Goal: Task Accomplishment & Management: Manage account settings

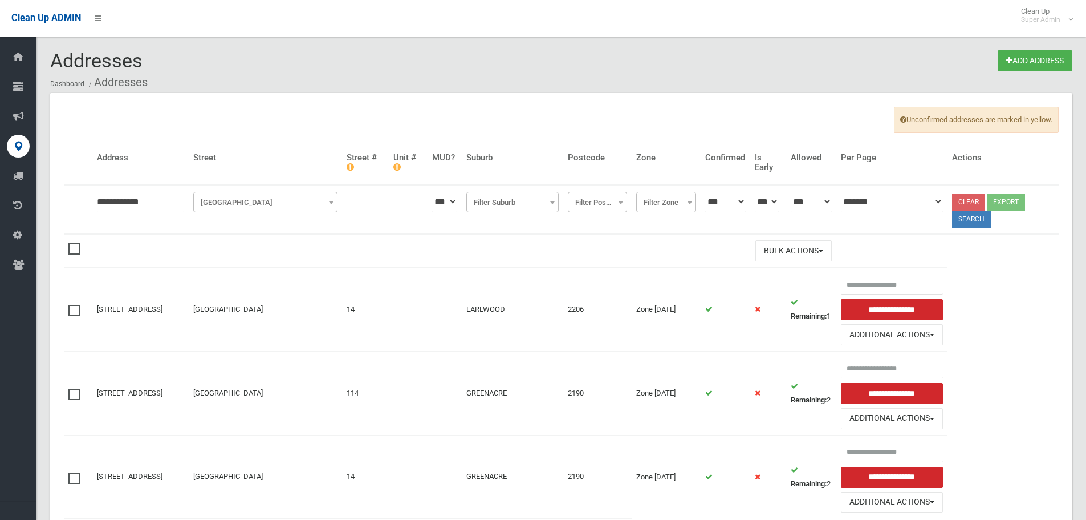
click at [0, 170] on div "Addresses Add Address Dashboard Addresses Unconfirmed addresses are marked in y…" at bounding box center [543, 299] width 1086 height 571
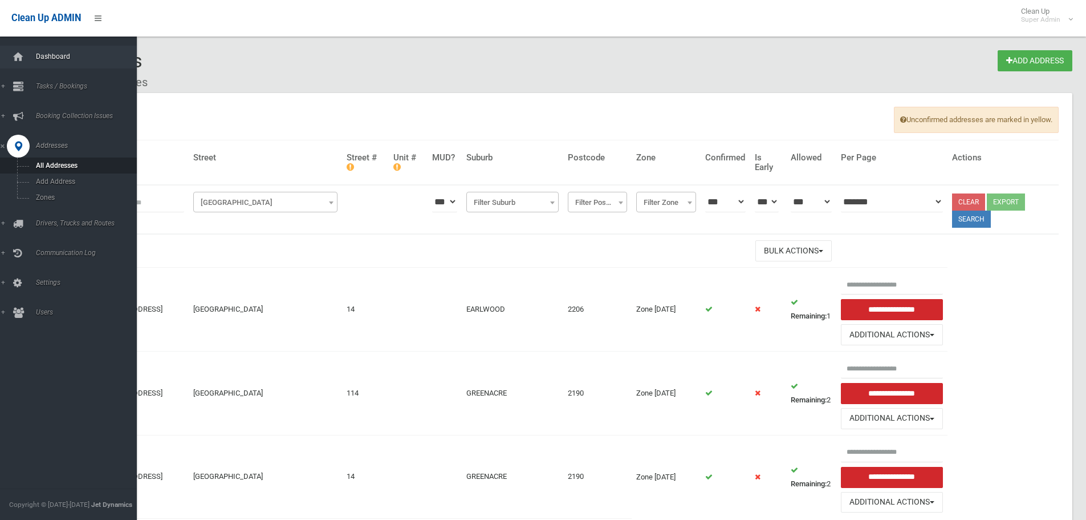
click at [30, 59] on link "Dashboard" at bounding box center [72, 57] width 145 height 23
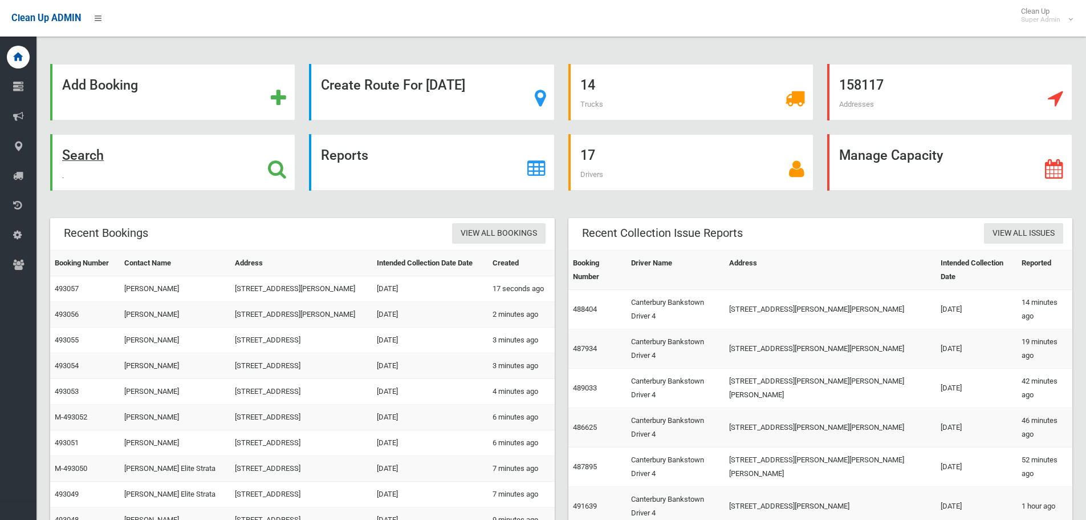
click at [166, 157] on div "Search" at bounding box center [172, 162] width 245 height 56
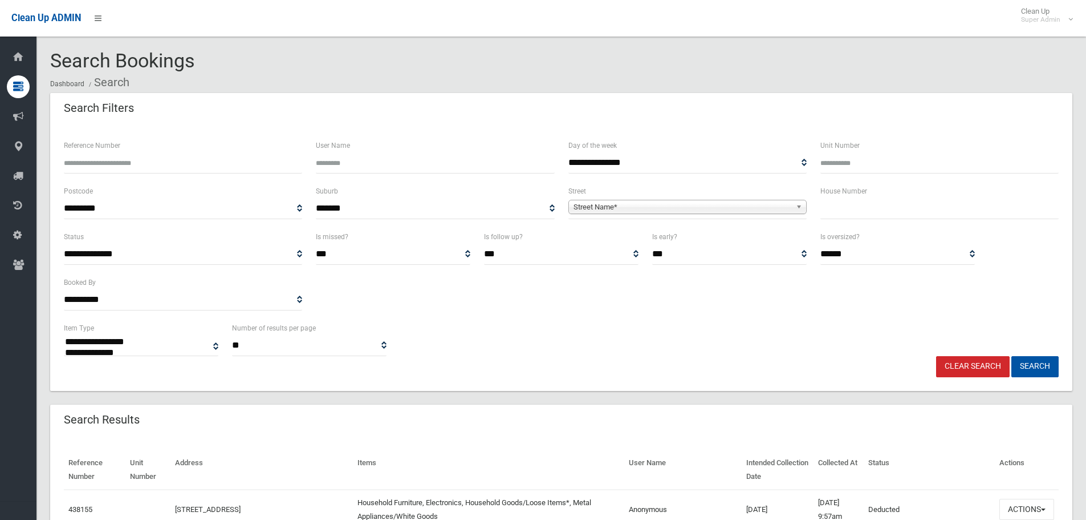
select select
click at [865, 207] on input "text" at bounding box center [940, 208] width 238 height 21
click at [865, 208] on input "text" at bounding box center [940, 208] width 238 height 21
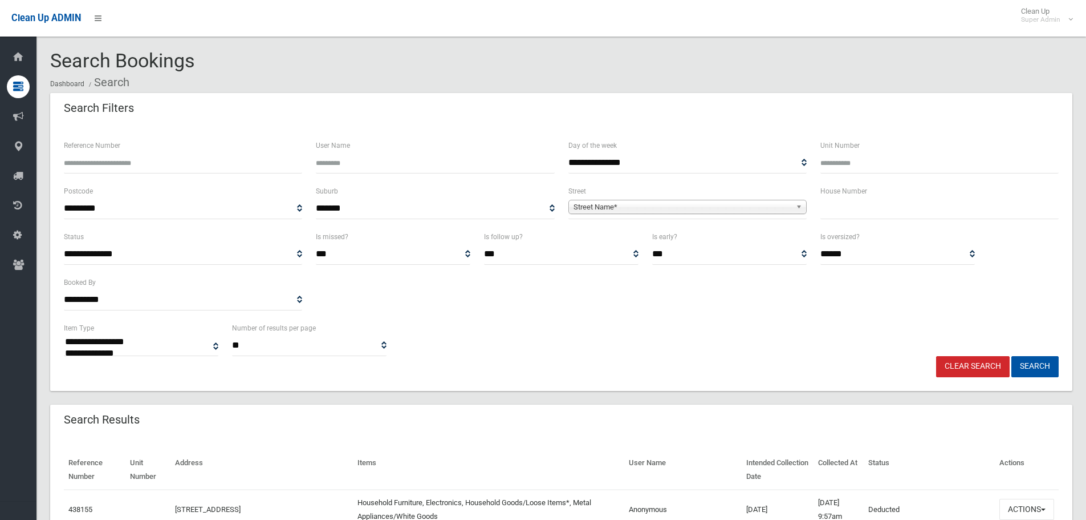
click at [865, 208] on input "text" at bounding box center [940, 208] width 238 height 21
click at [869, 214] on input "text" at bounding box center [940, 208] width 238 height 21
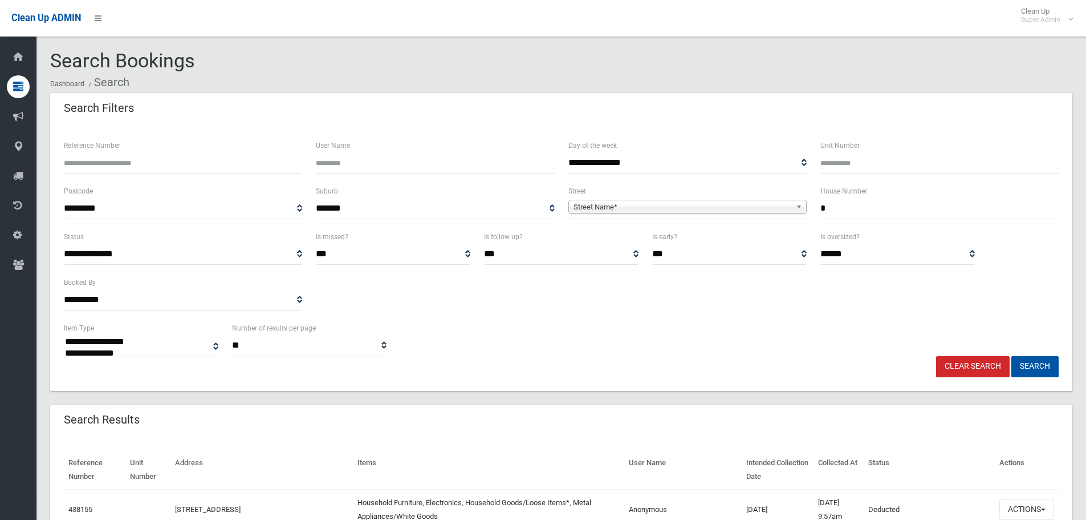
type input "*"
click at [771, 207] on span "Street Name*" at bounding box center [683, 207] width 218 height 14
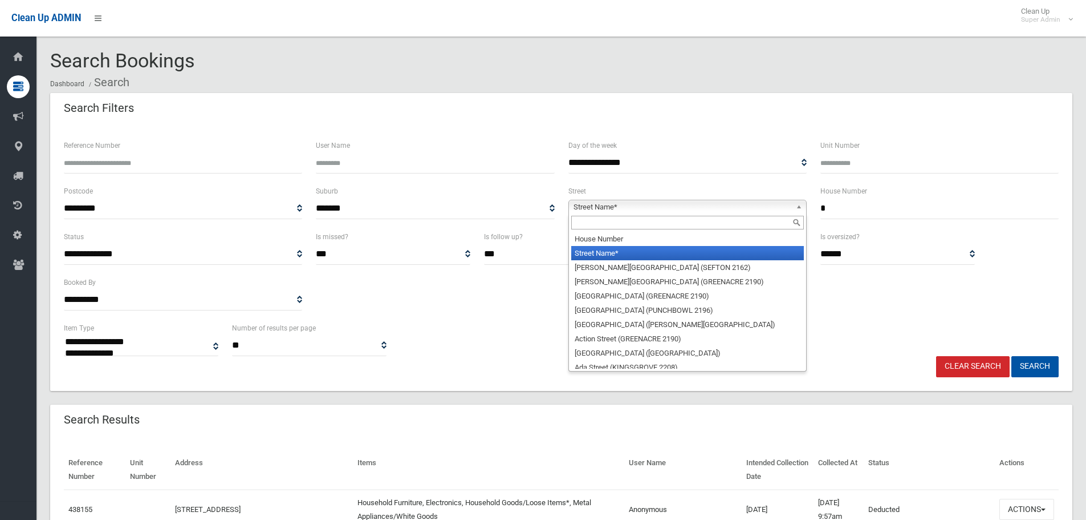
click at [736, 217] on input "text" at bounding box center [687, 223] width 233 height 14
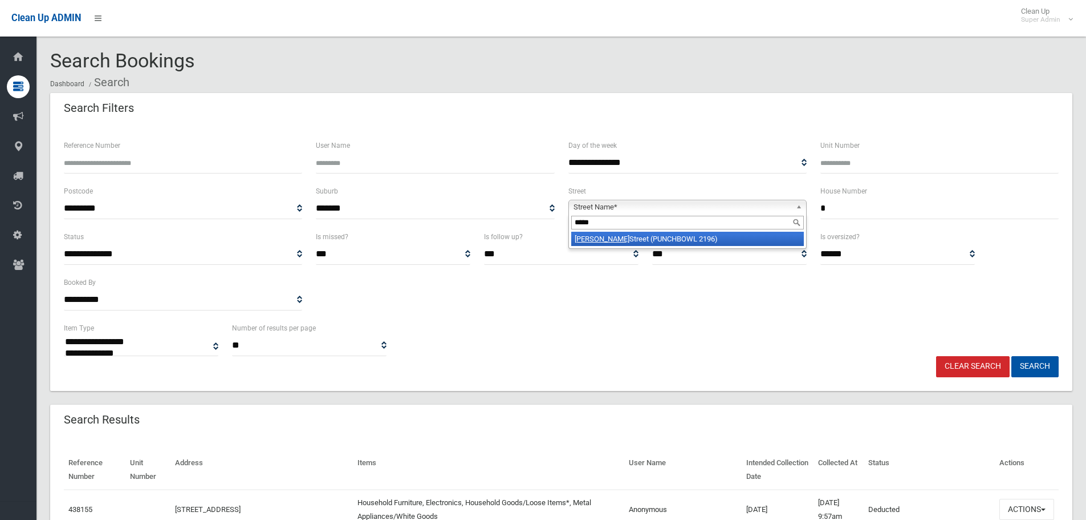
type input "*****"
click at [695, 240] on li "Viola Street (PUNCHBOWL 2196)" at bounding box center [687, 239] width 233 height 14
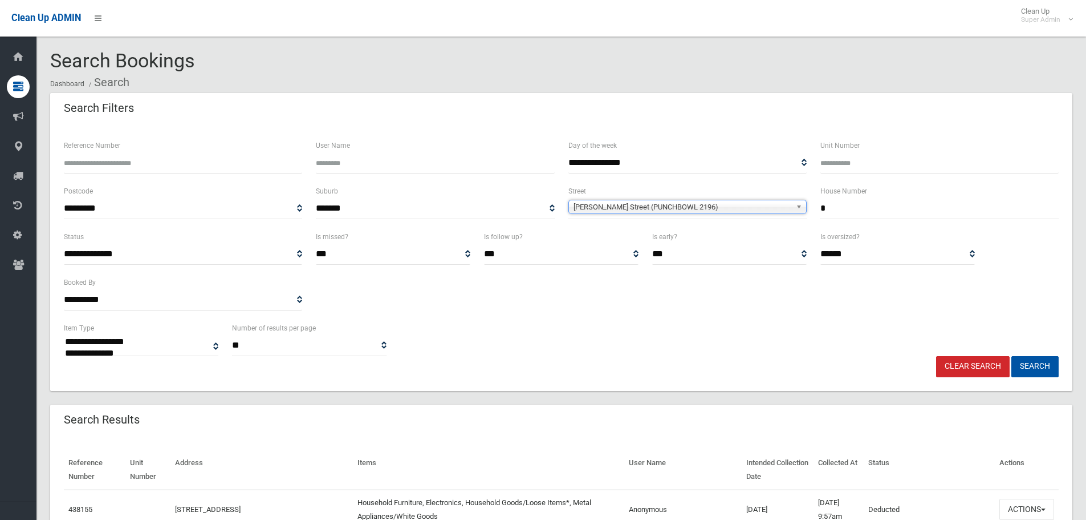
click at [1012, 356] on button "Search" at bounding box center [1035, 366] width 47 height 21
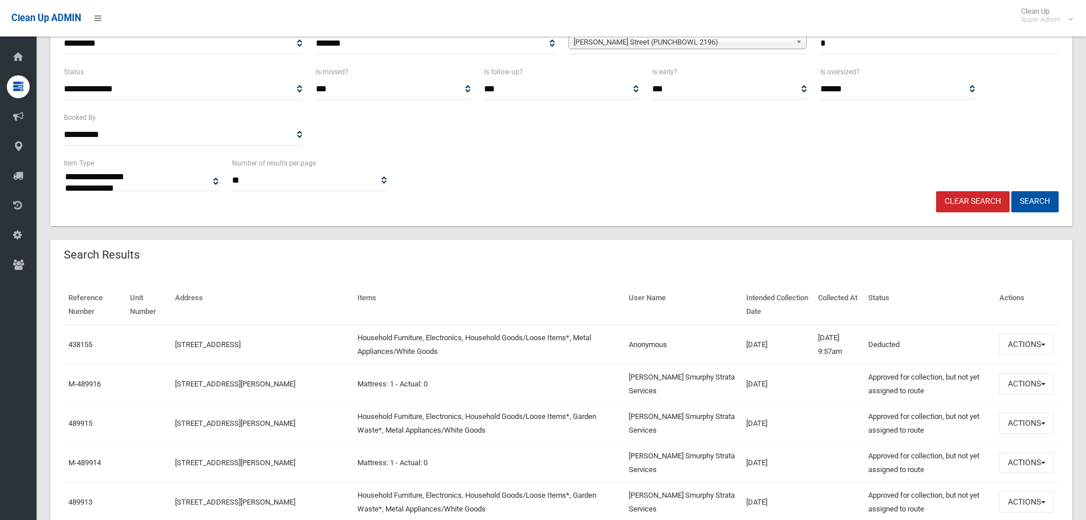
scroll to position [171, 0]
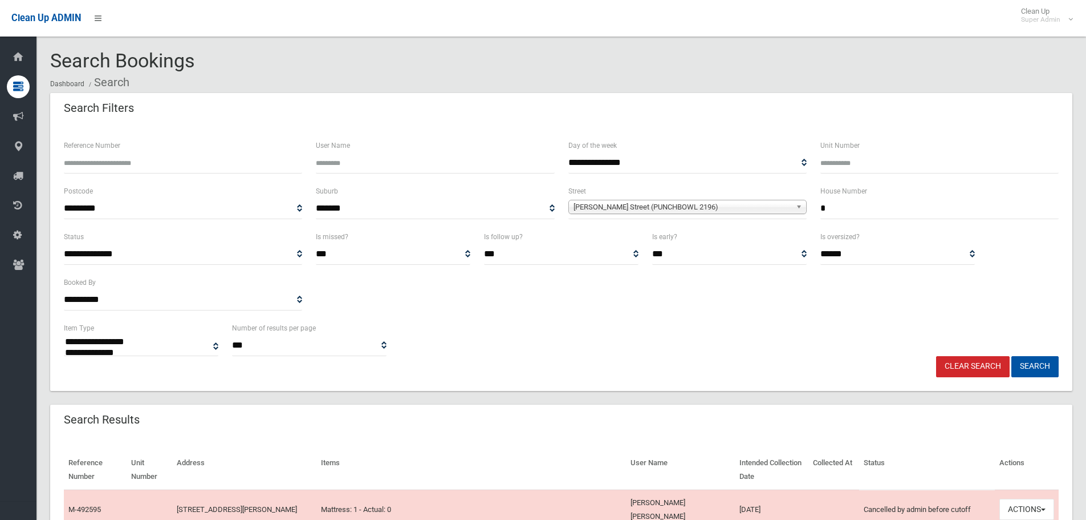
select select
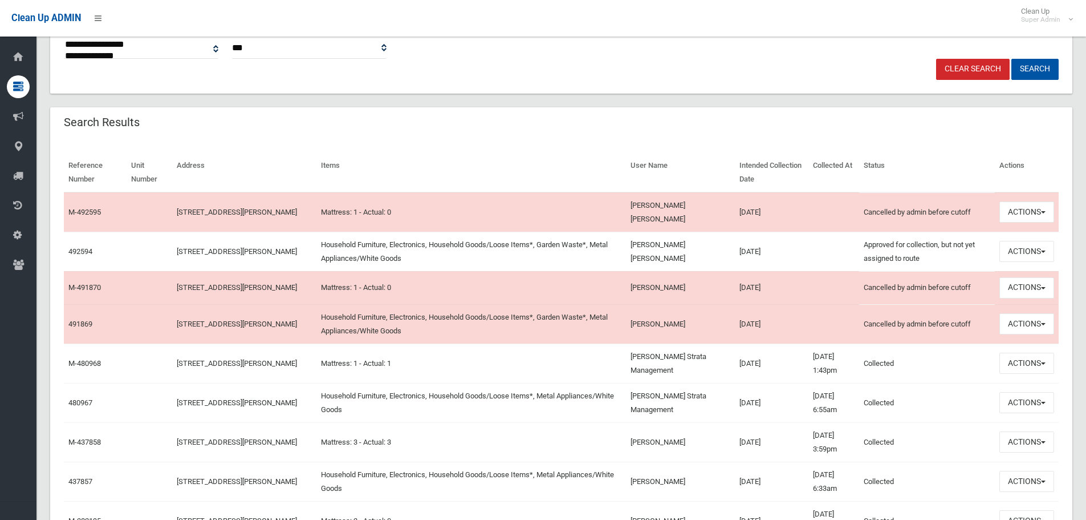
scroll to position [342, 0]
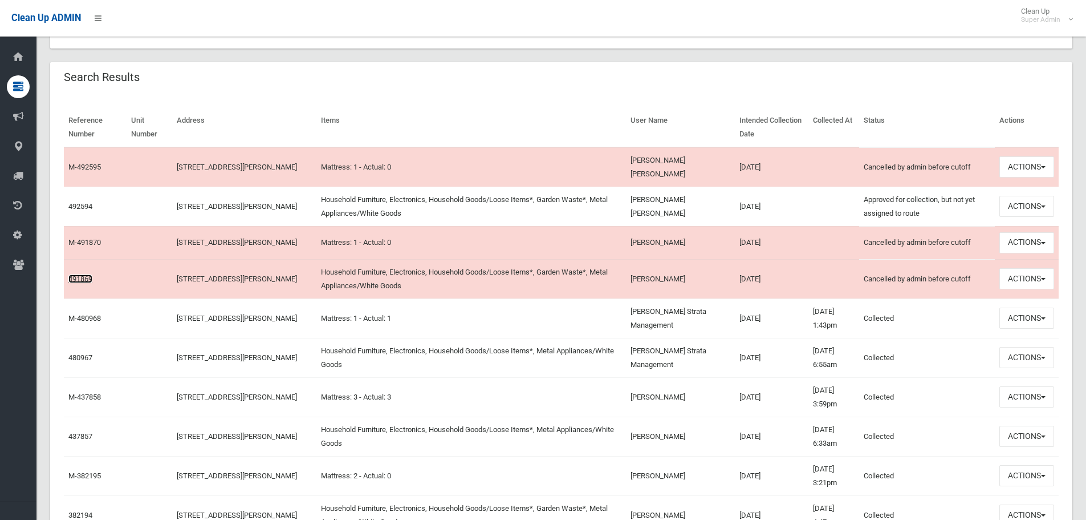
drag, startPoint x: 111, startPoint y: 270, endPoint x: 81, endPoint y: 273, distance: 30.3
click at [81, 274] on link "491869" at bounding box center [80, 278] width 24 height 9
click at [89, 238] on link "M-491870" at bounding box center [84, 242] width 33 height 9
click at [92, 163] on link "M-492595" at bounding box center [84, 167] width 33 height 9
click at [1022, 156] on button "Actions" at bounding box center [1027, 166] width 55 height 21
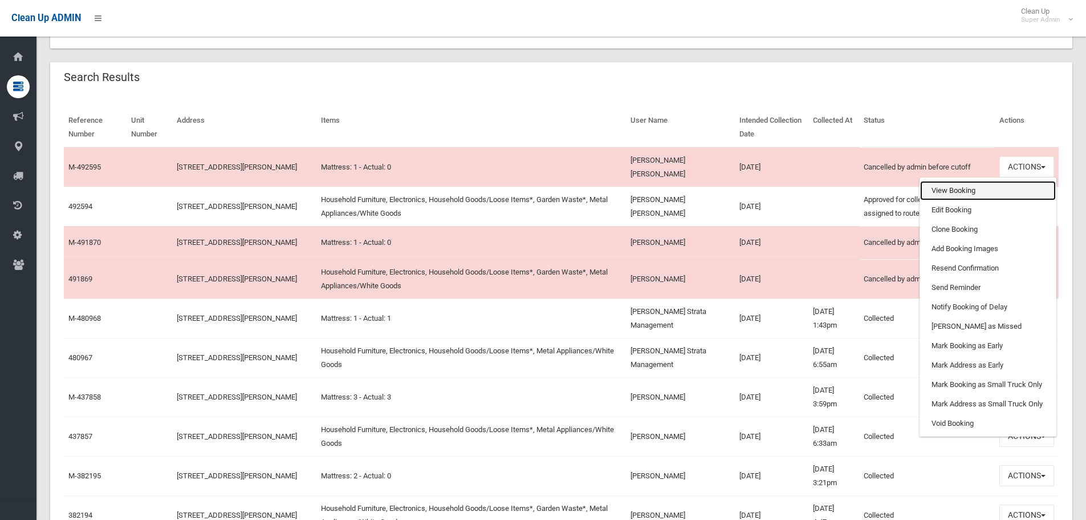
click at [967, 185] on link "View Booking" at bounding box center [989, 190] width 136 height 19
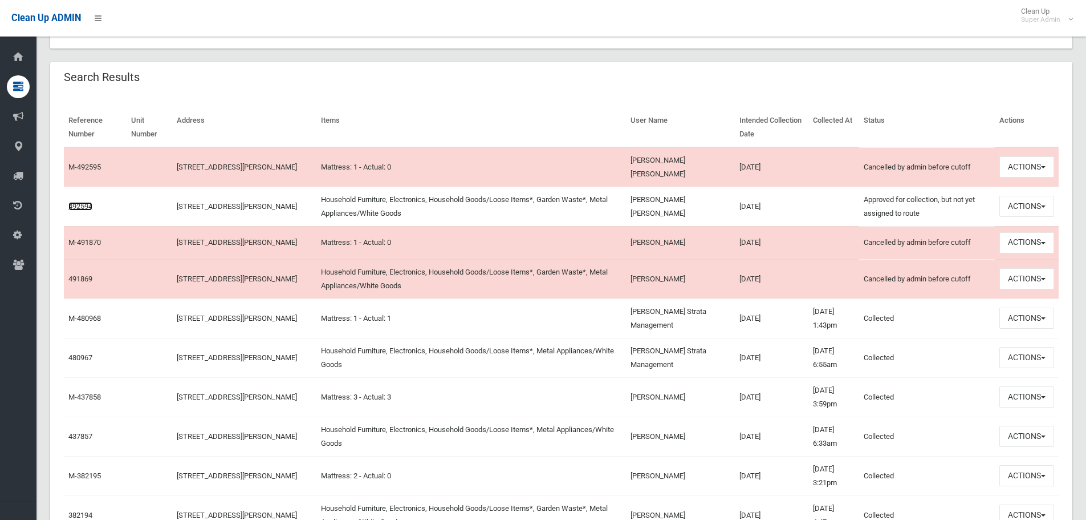
click at [80, 202] on link "492594" at bounding box center [80, 206] width 24 height 9
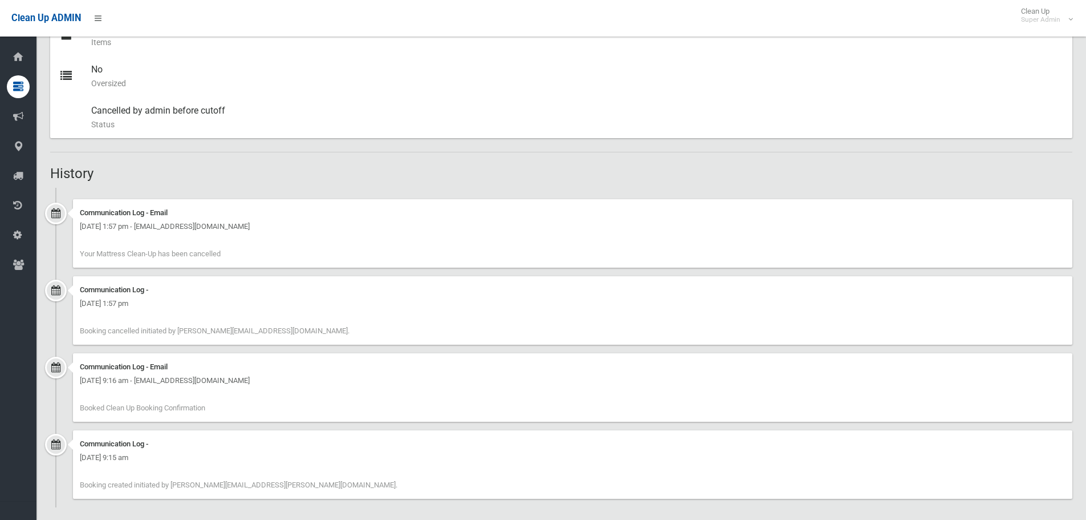
scroll to position [537, 0]
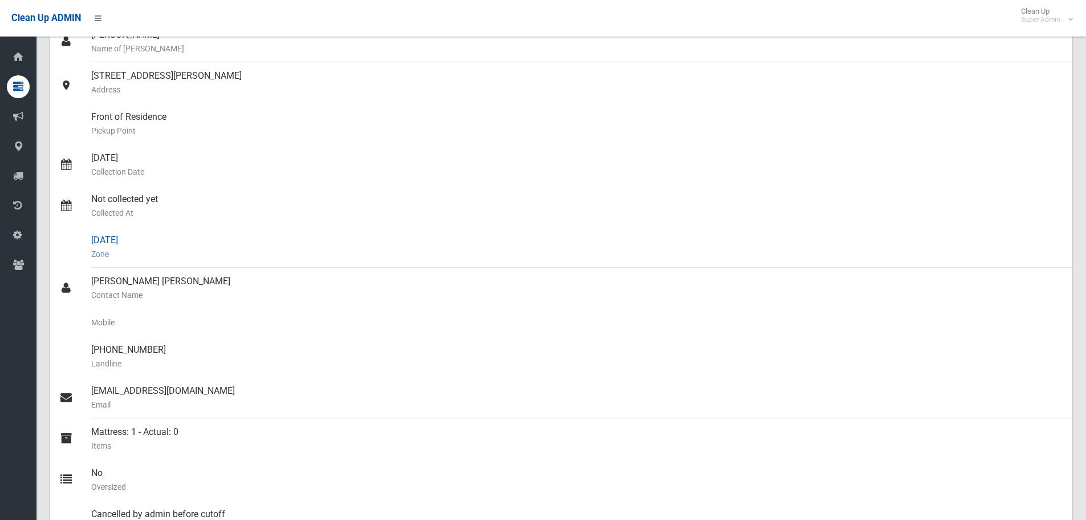
scroll to position [125, 0]
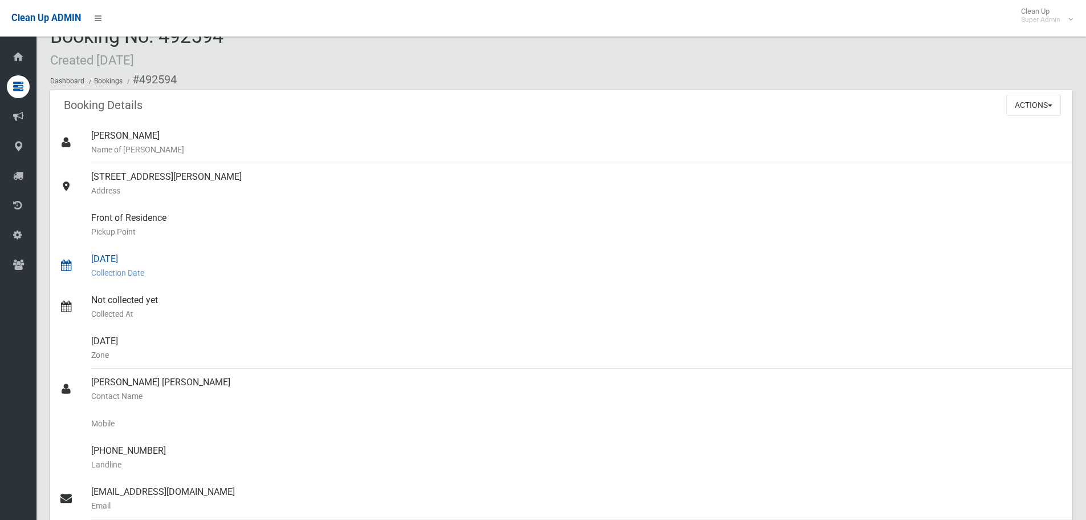
scroll to position [6, 0]
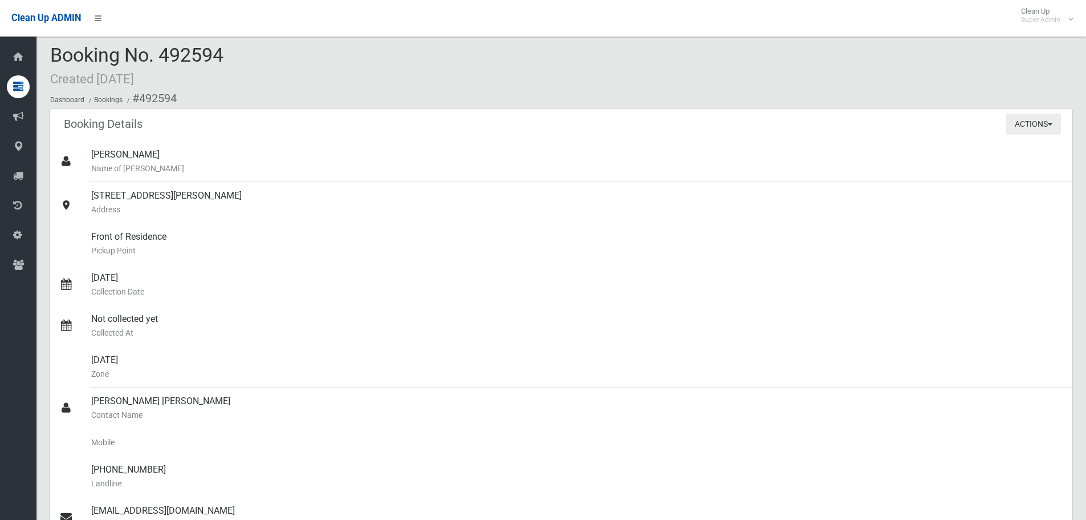
click at [1045, 121] on button "Actions" at bounding box center [1034, 123] width 55 height 21
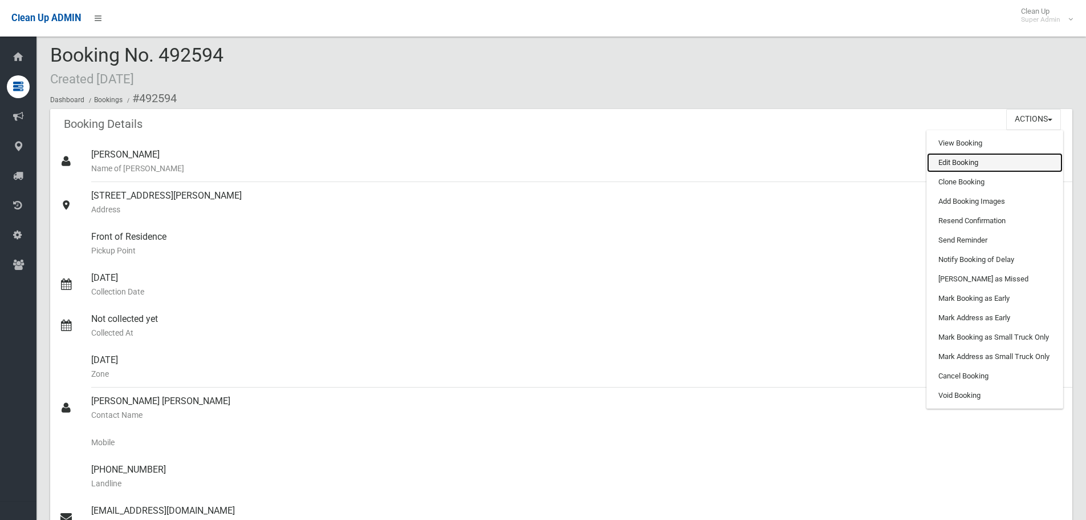
click at [1004, 167] on link "Edit Booking" at bounding box center [995, 162] width 136 height 19
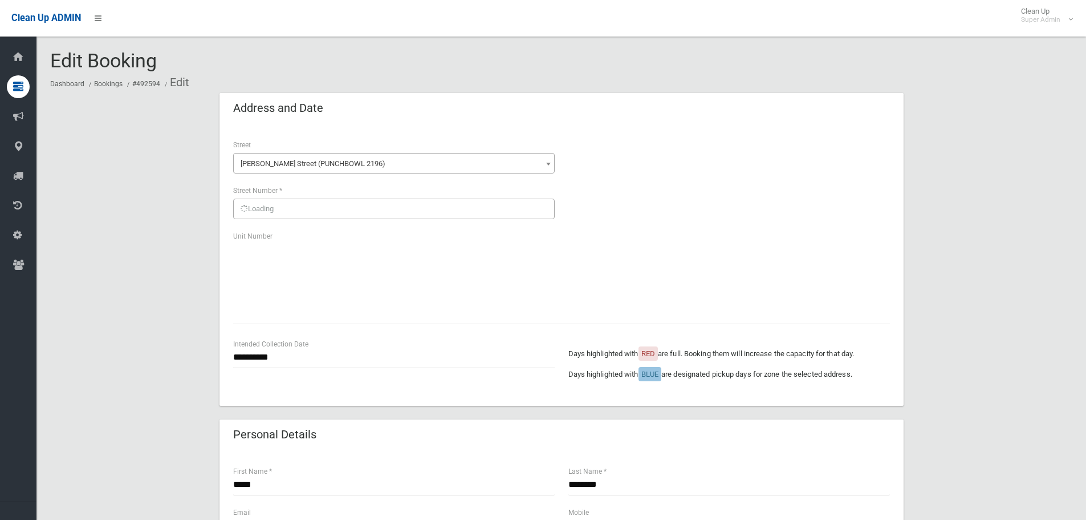
scroll to position [684, 0]
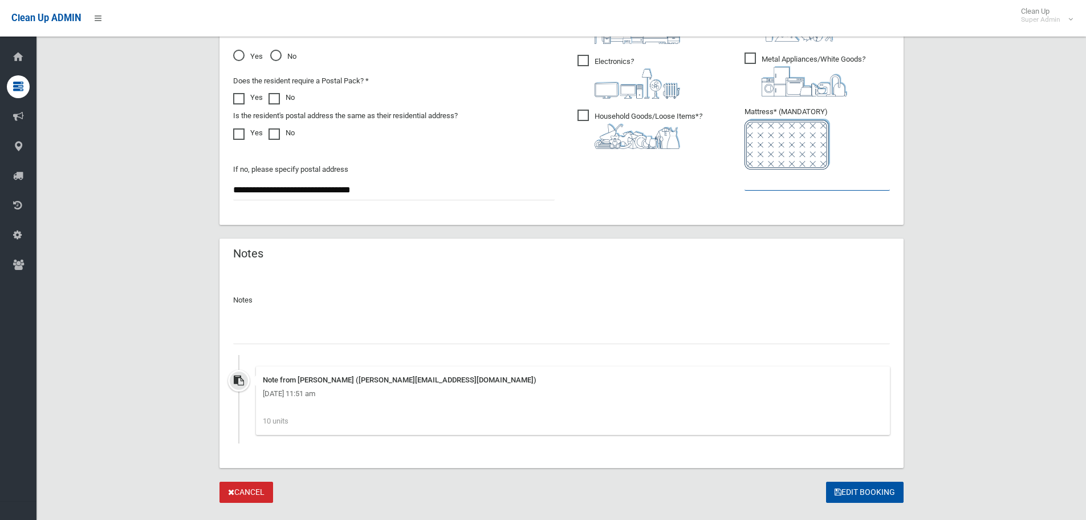
click at [776, 180] on input "text" at bounding box center [817, 179] width 145 height 21
type input "*"
click at [858, 490] on button "Edit Booking" at bounding box center [865, 491] width 78 height 21
drag, startPoint x: 351, startPoint y: 127, endPoint x: 356, endPoint y: 111, distance: 16.4
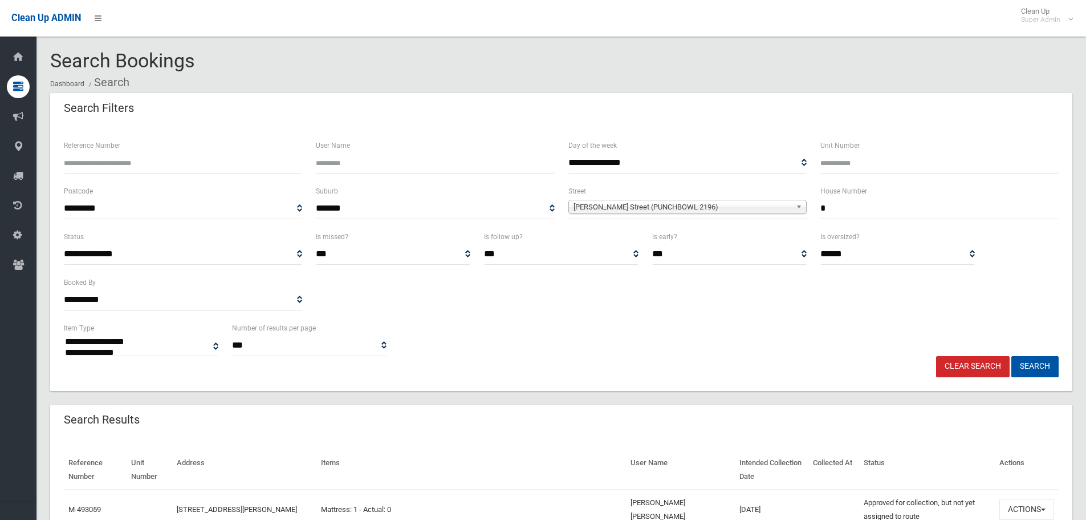
select select
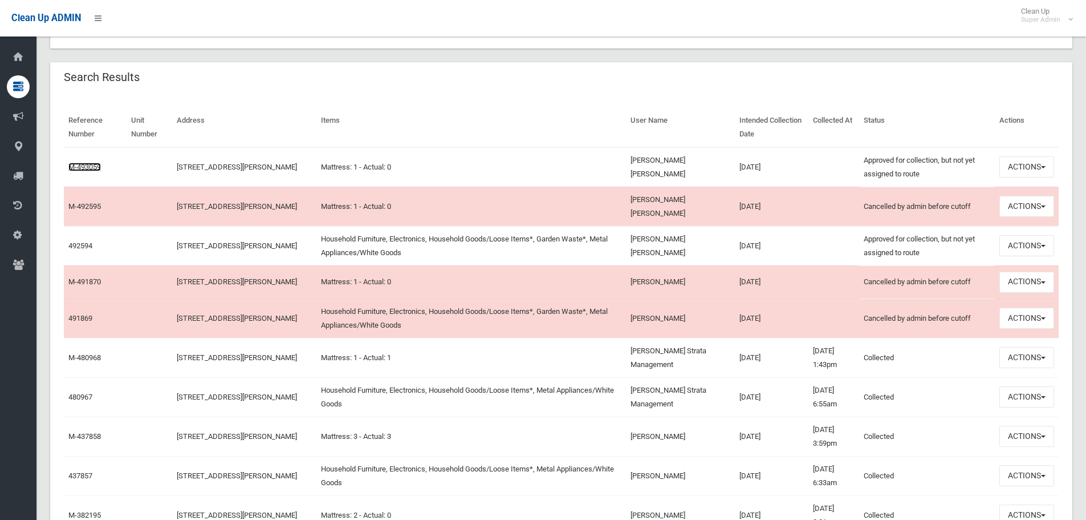
click at [100, 167] on link "M-493059" at bounding box center [84, 167] width 33 height 9
click at [91, 168] on link "M-493059" at bounding box center [84, 167] width 33 height 9
click at [1040, 209] on button "Actions" at bounding box center [1027, 206] width 55 height 21
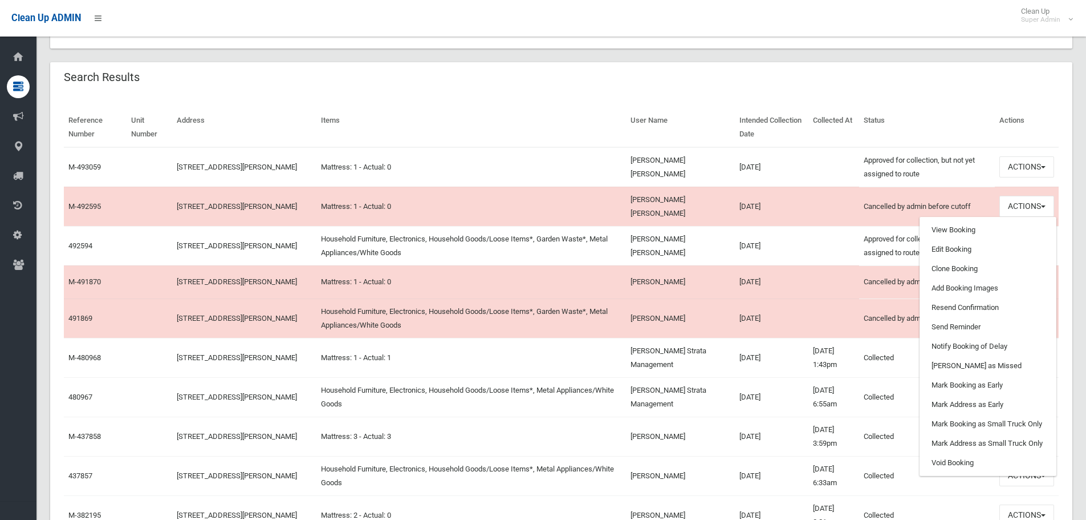
click at [838, 204] on td at bounding box center [834, 205] width 51 height 39
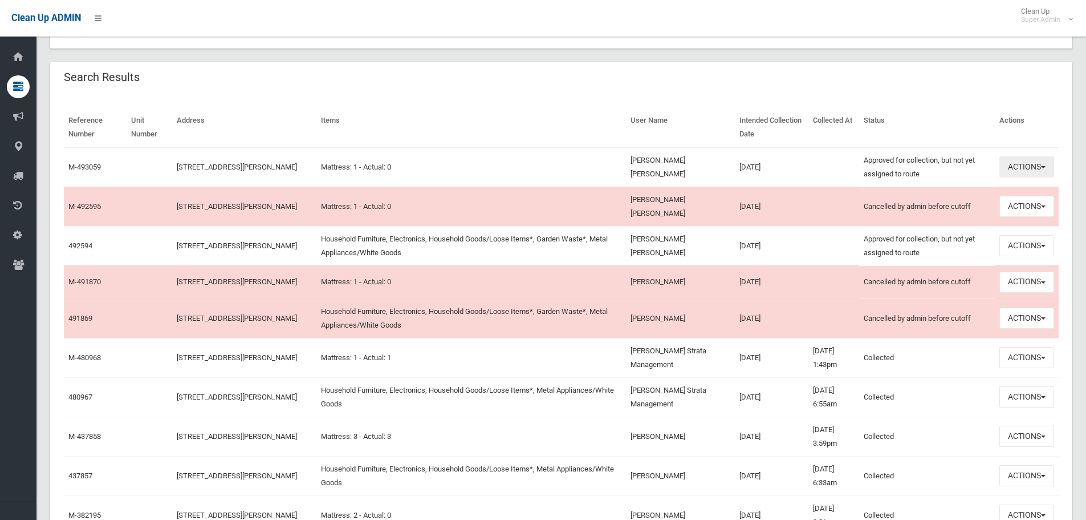
click at [1032, 164] on button "Actions" at bounding box center [1027, 166] width 55 height 21
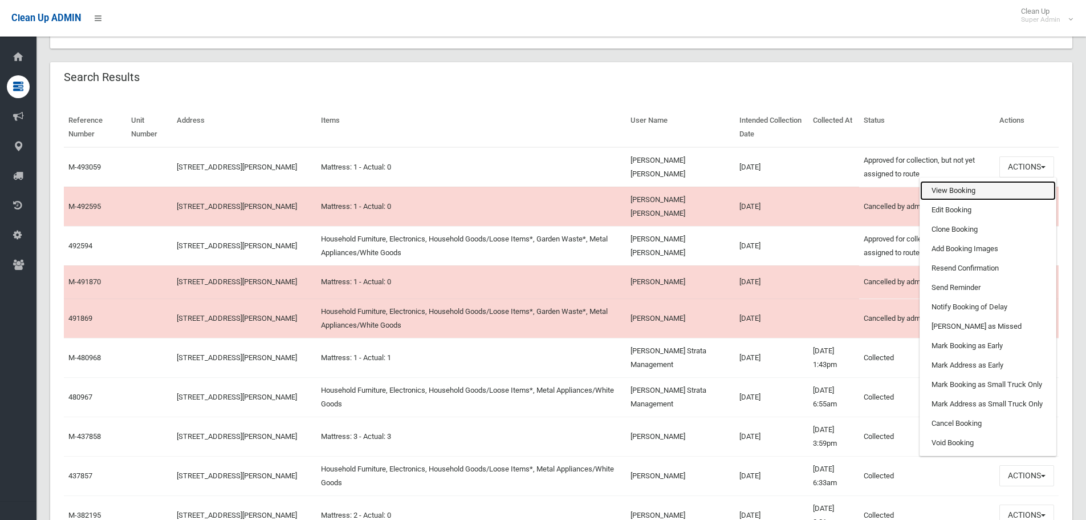
click at [942, 185] on link "View Booking" at bounding box center [989, 190] width 136 height 19
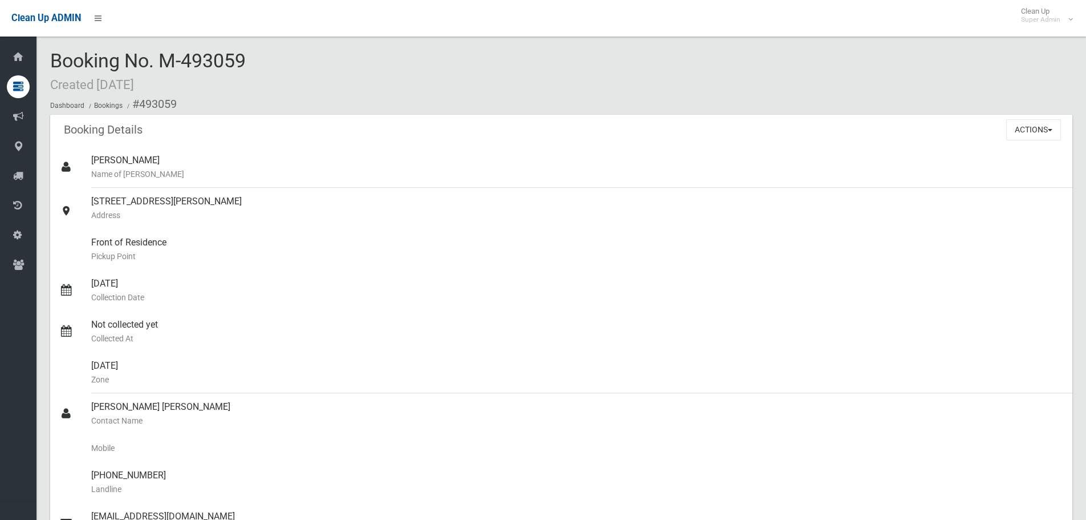
drag, startPoint x: 159, startPoint y: 56, endPoint x: 244, endPoint y: 65, distance: 84.9
click at [244, 65] on span "Booking No. M-493059 Created [DATE]" at bounding box center [148, 71] width 196 height 44
click at [255, 74] on div "Booking No. M-493059 Created [DATE] Dashboard Bookings #493059" at bounding box center [561, 82] width 1023 height 64
